Goal: Information Seeking & Learning: Learn about a topic

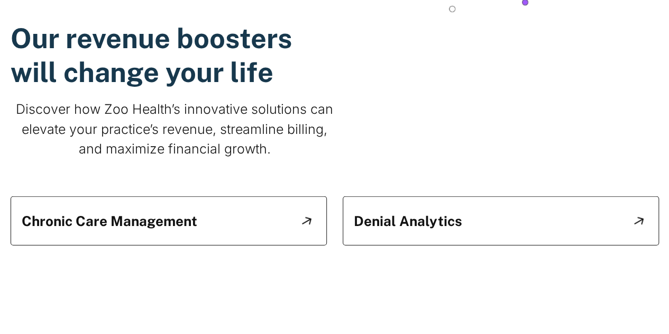
scroll to position [1005, 0]
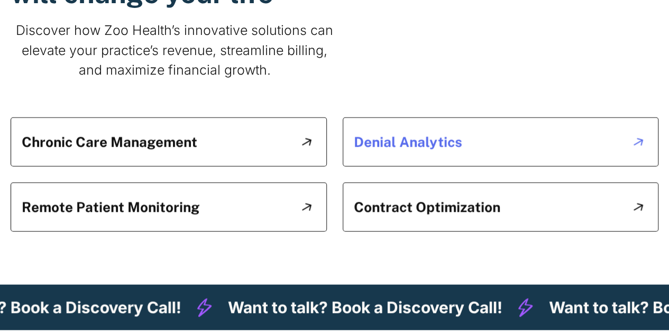
click at [446, 156] on div "Denial Analytics" at bounding box center [408, 142] width 108 height 27
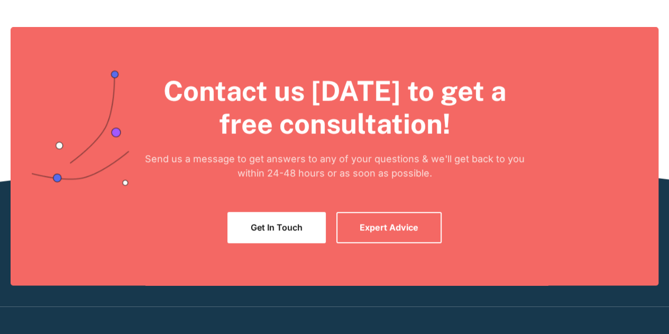
scroll to position [1005, 0]
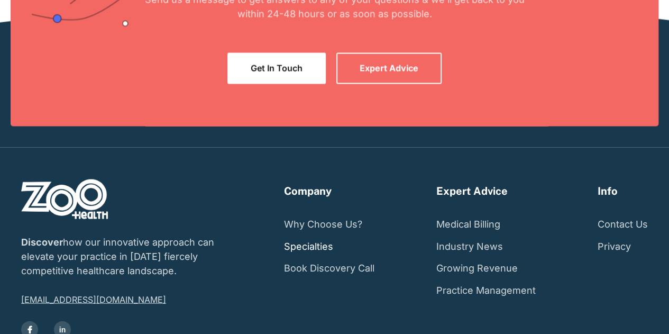
click at [308, 235] on link "Specialties" at bounding box center [308, 246] width 49 height 22
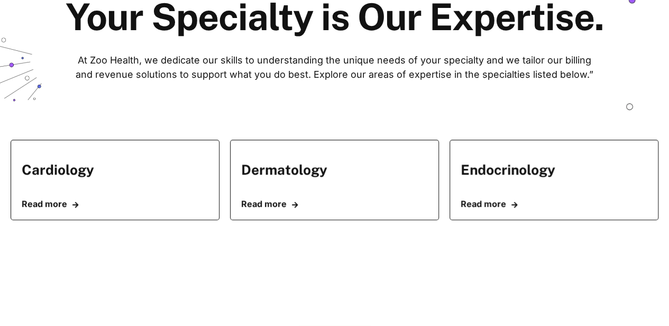
scroll to position [159, 0]
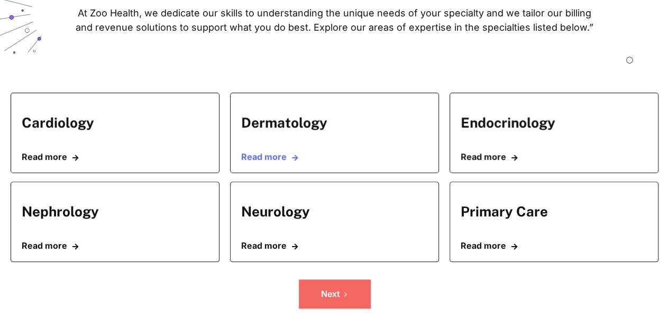
click at [268, 162] on link "Read more " at bounding box center [334, 157] width 187 height 10
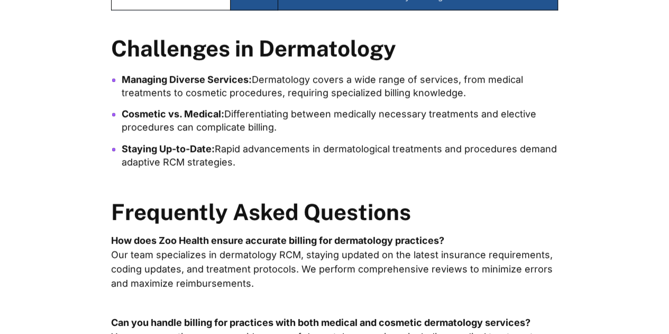
scroll to position [1376, 0]
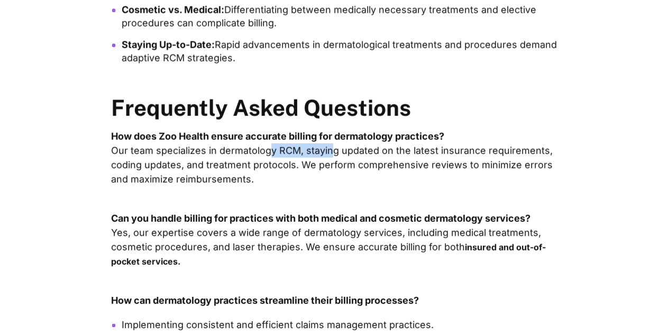
drag, startPoint x: 268, startPoint y: 132, endPoint x: 328, endPoint y: 128, distance: 59.9
click at [328, 129] on p "How does Zoo Health ensure accurate billing for dermatology practices? Our team…" at bounding box center [335, 157] width 448 height 57
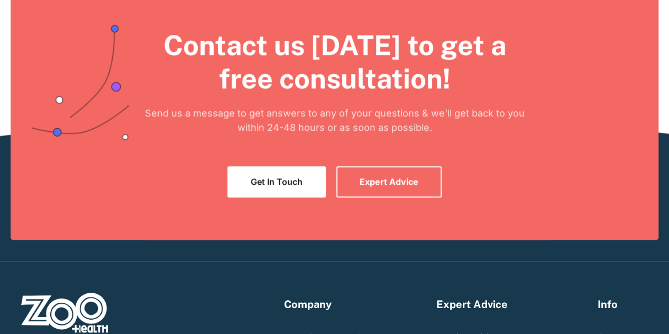
scroll to position [2487, 0]
